Goal: Task Accomplishment & Management: Manage account settings

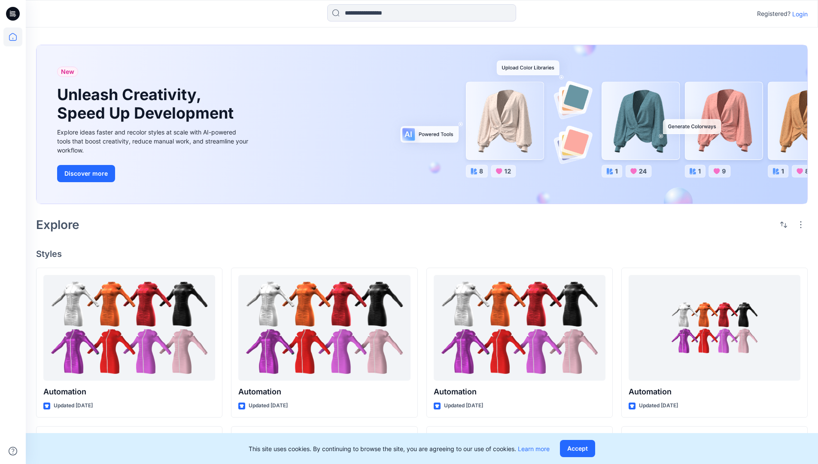
click at [798, 14] on p "Login" at bounding box center [800, 13] width 15 height 9
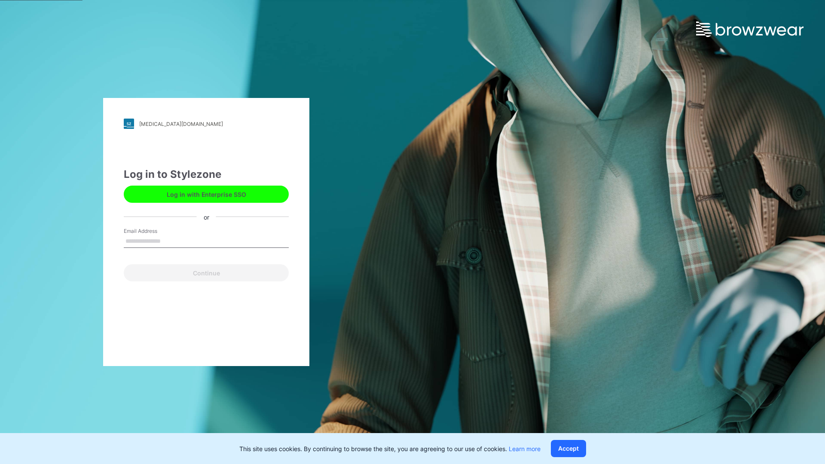
click at [170, 241] on input "Email Address" at bounding box center [206, 241] width 165 height 13
type input "**********"
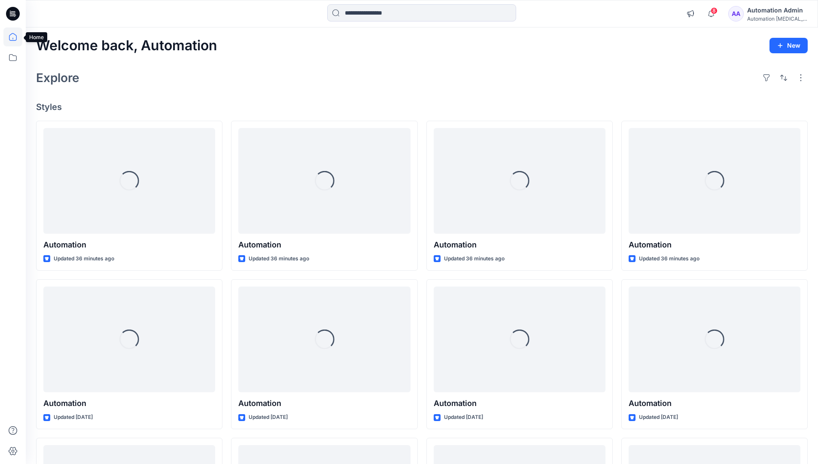
click at [16, 37] on icon at bounding box center [13, 37] width 8 height 8
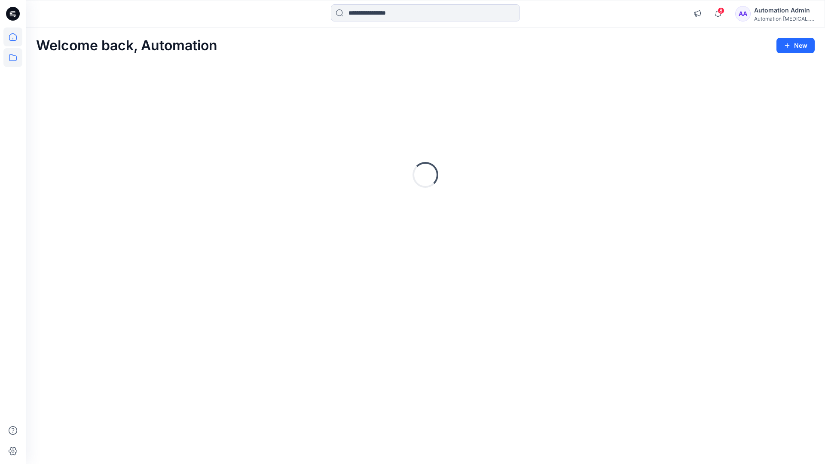
click at [14, 61] on icon at bounding box center [12, 57] width 19 height 19
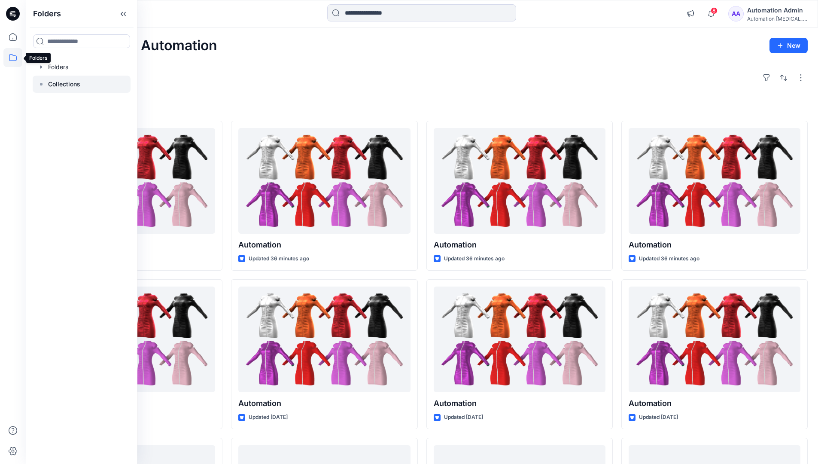
click at [72, 85] on p "Collections" at bounding box center [64, 84] width 32 height 10
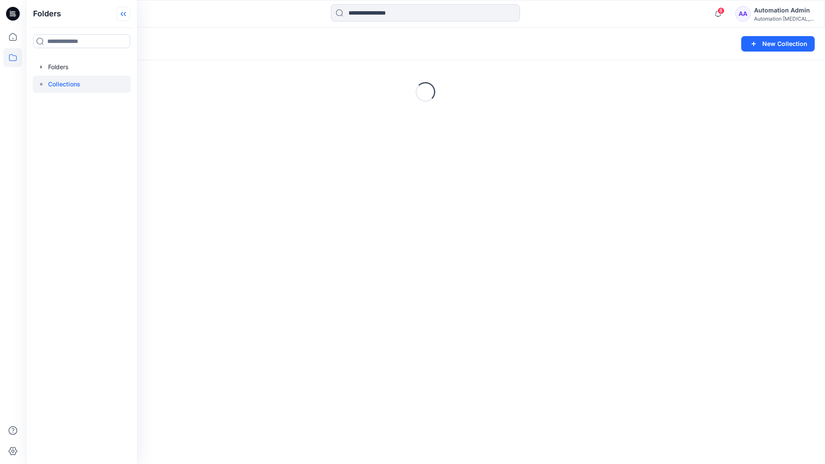
click at [128, 18] on icon at bounding box center [123, 14] width 14 height 14
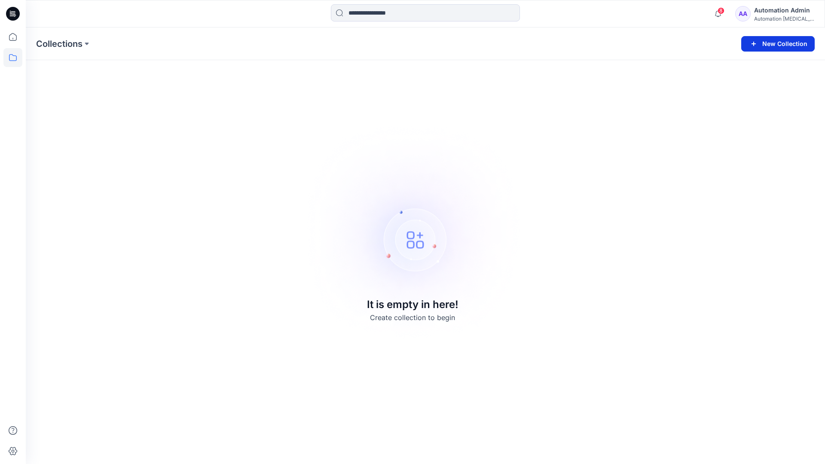
click at [780, 47] on button "New Collection" at bounding box center [777, 43] width 73 height 15
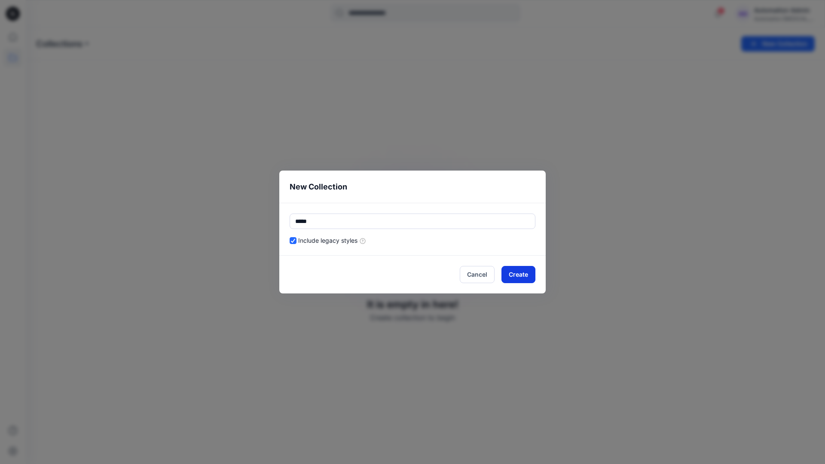
type input "*****"
click at [507, 273] on button "Create" at bounding box center [518, 274] width 34 height 17
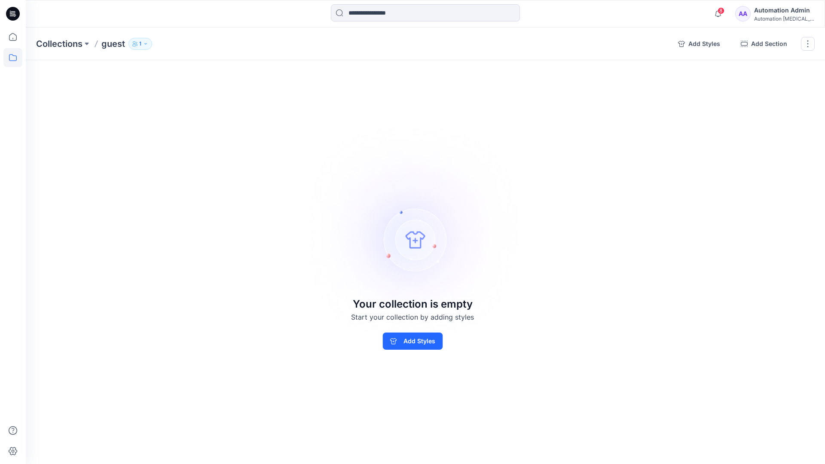
click at [140, 43] on p "1" at bounding box center [140, 43] width 2 height 9
click at [244, 71] on icon "button" at bounding box center [243, 70] width 7 height 7
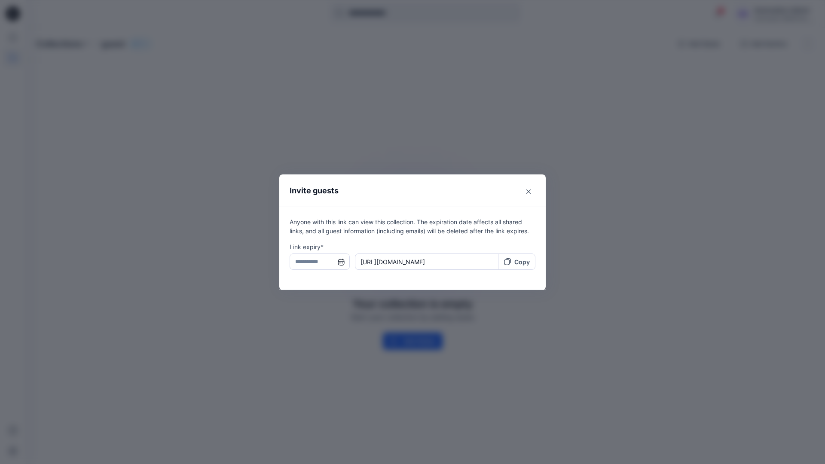
click at [316, 263] on input "text" at bounding box center [320, 261] width 60 height 16
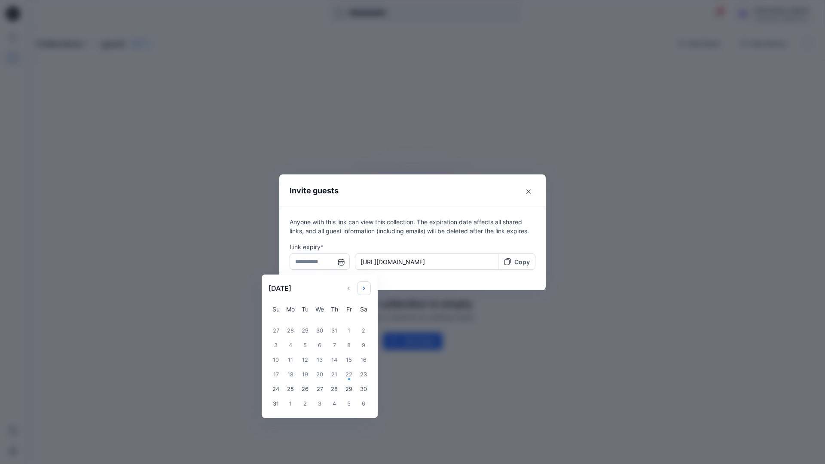
click at [367, 286] on icon "Choose Date" at bounding box center [363, 288] width 7 height 7
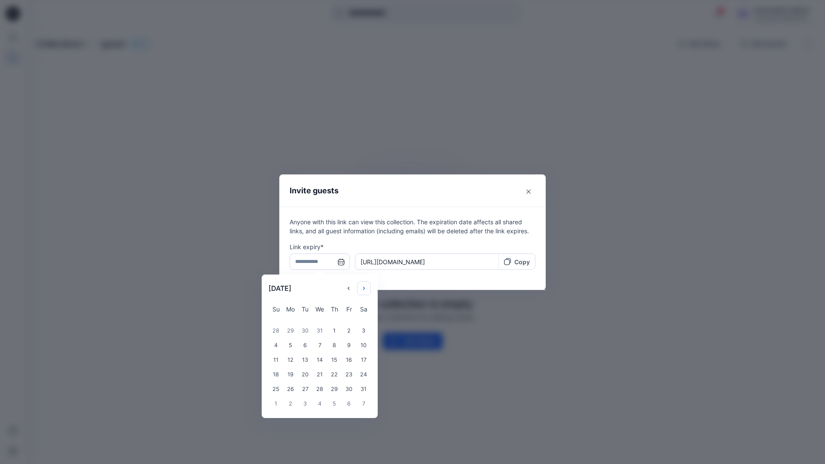
click at [367, 286] on icon "Choose Date" at bounding box center [363, 288] width 7 height 7
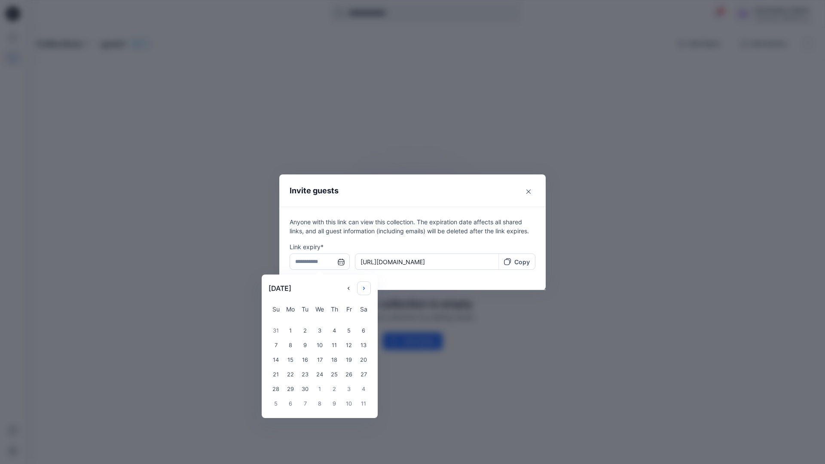
click at [367, 286] on icon "Choose Date" at bounding box center [363, 288] width 7 height 7
click at [287, 361] on div "14" at bounding box center [290, 360] width 15 height 15
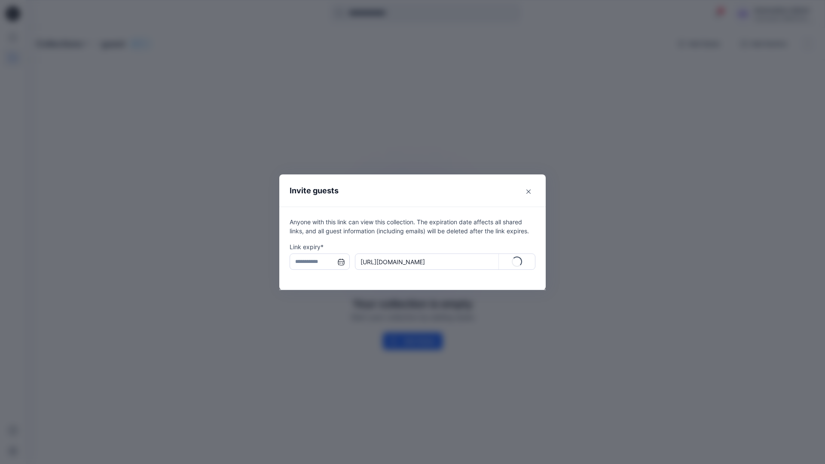
type input "**********"
click at [517, 263] on p "Copy" at bounding box center [521, 261] width 15 height 9
click at [527, 192] on icon "Close" at bounding box center [528, 191] width 4 height 4
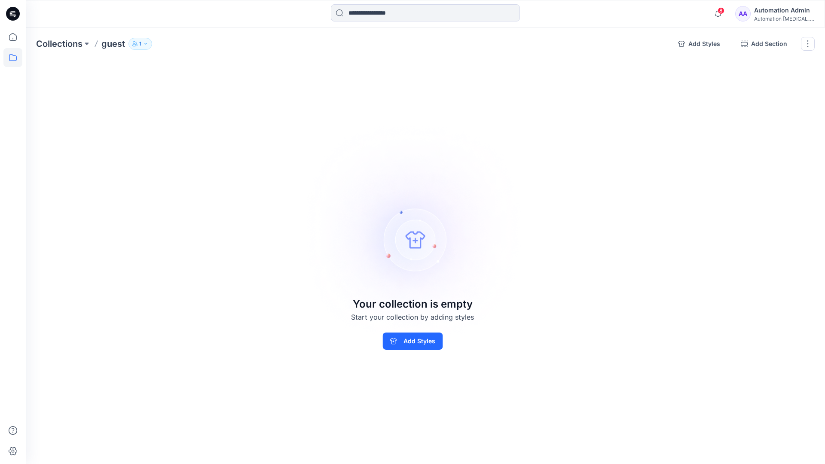
click at [140, 46] on p "1" at bounding box center [140, 43] width 2 height 9
click at [460, 173] on img at bounding box center [413, 232] width 240 height 240
click at [806, 46] on button "button" at bounding box center [808, 44] width 14 height 14
